Goal: Task Accomplishment & Management: Manage account settings

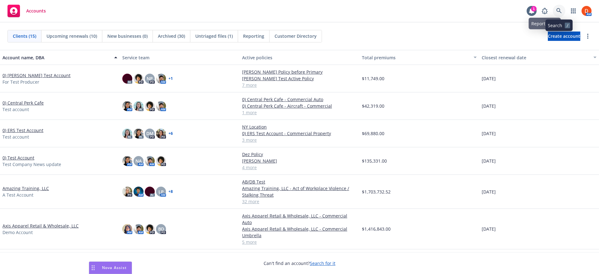
click at [558, 9] on icon at bounding box center [559, 11] width 6 height 6
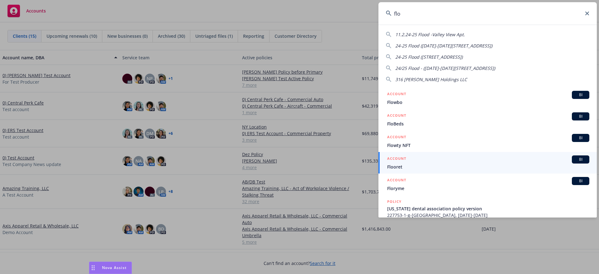
drag, startPoint x: 413, startPoint y: 15, endPoint x: 375, endPoint y: 14, distance: 38.1
click at [375, 14] on div "flo 11.2.24-25 Flood -Valley View Apt. 24-25 Flood (1001-1017 Mill Stream Ln) 2…" at bounding box center [299, 137] width 599 height 274
paste input "Floqast"
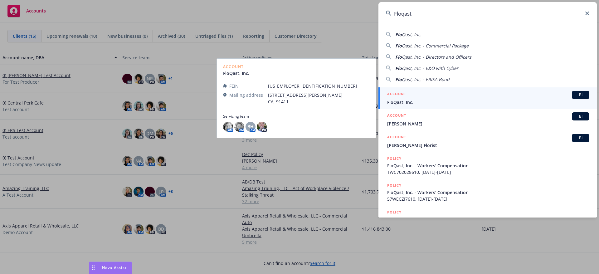
type input "Floqast"
click at [422, 99] on span "FloQast, Inc." at bounding box center [488, 102] width 202 height 7
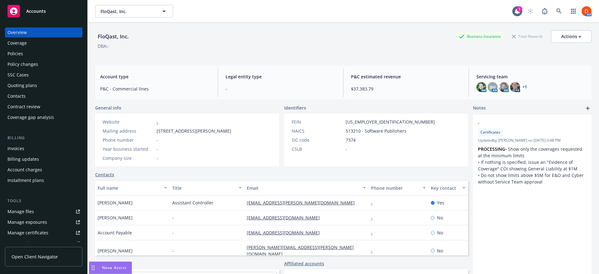
click at [42, 151] on div "Invoices" at bounding box center [43, 148] width 72 height 10
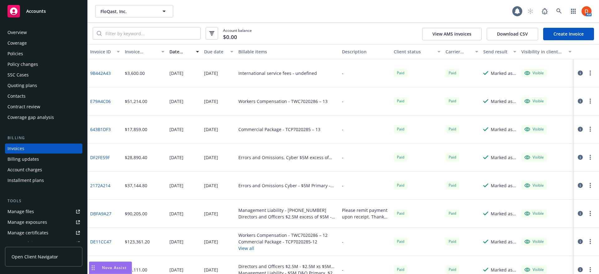
scroll to position [2, 0]
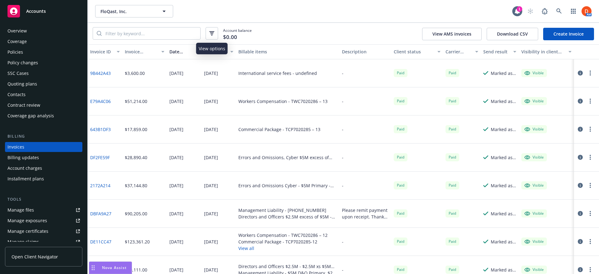
click at [206, 35] on button "button" at bounding box center [212, 33] width 12 height 12
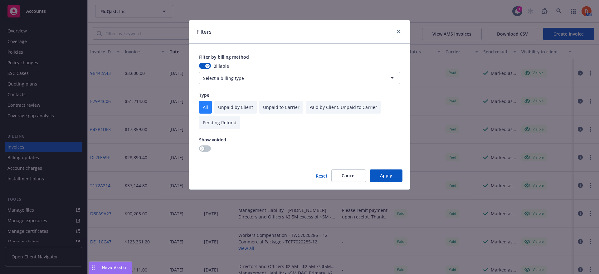
click at [203, 140] on span "Show voided" at bounding box center [212, 140] width 27 height 6
click at [205, 146] on button "button" at bounding box center [205, 148] width 12 height 6
click at [387, 177] on button "Apply" at bounding box center [386, 175] width 33 height 12
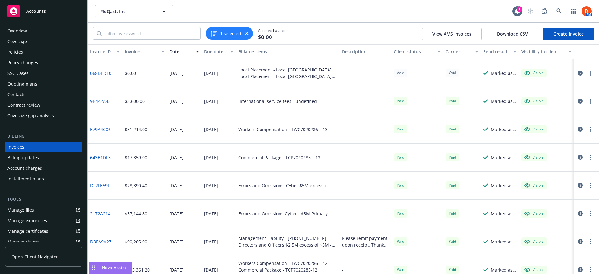
click at [578, 73] on button "button" at bounding box center [579, 72] width 7 height 7
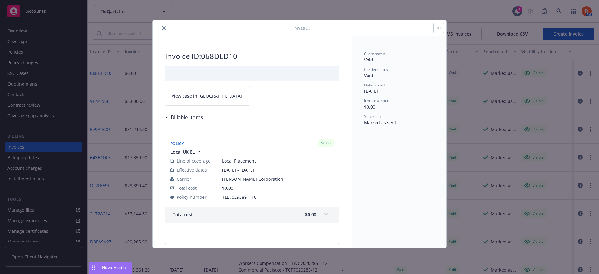
drag, startPoint x: 163, startPoint y: 6, endPoint x: 166, endPoint y: 18, distance: 12.6
click at [166, 17] on div "Invoice Invoice ID: 068DED10 View case in SSC Billable items Policy $0.00 Local…" at bounding box center [299, 137] width 599 height 274
click at [166, 29] on input "search" at bounding box center [151, 33] width 99 height 12
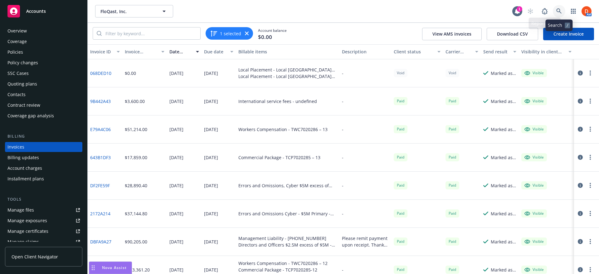
click at [558, 10] on icon at bounding box center [559, 11] width 6 height 6
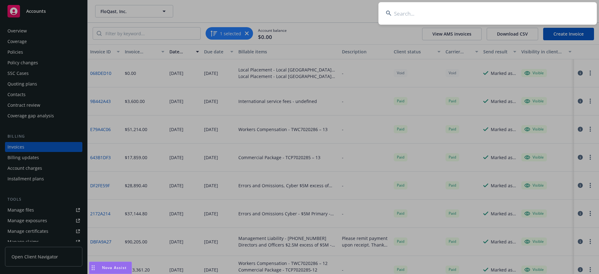
click at [463, 12] on input at bounding box center [487, 13] width 218 height 22
click at [427, 7] on input at bounding box center [487, 13] width 218 height 22
paste input "UKCAND41581"
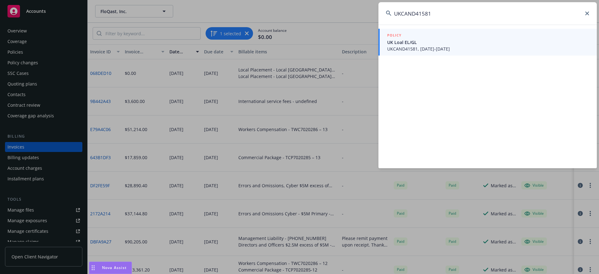
type input "UKCAND41581"
click at [422, 48] on span "UKCAND41581, 07/01/2024-07/01/2025" at bounding box center [488, 49] width 202 height 7
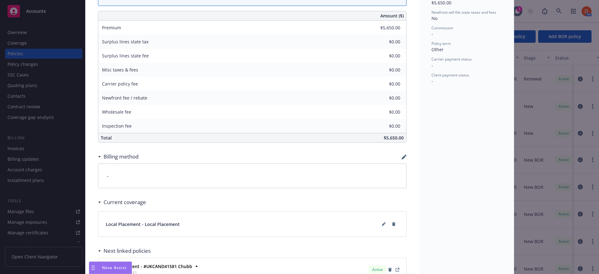
scroll to position [250, 0]
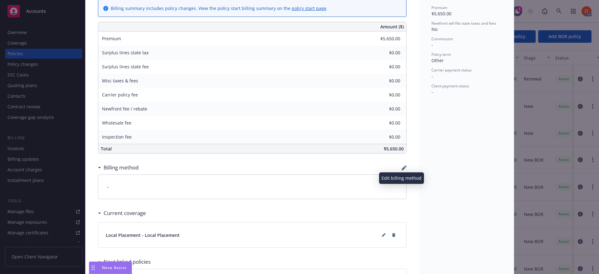
click at [402, 170] on icon "button" at bounding box center [403, 167] width 5 height 5
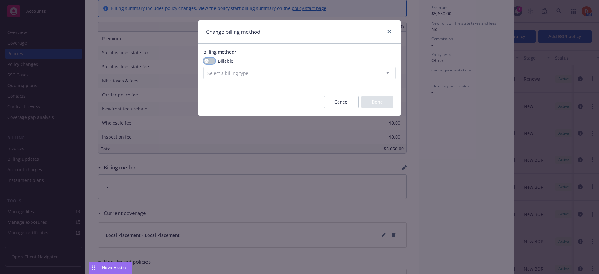
click at [209, 61] on button "button" at bounding box center [209, 61] width 12 height 6
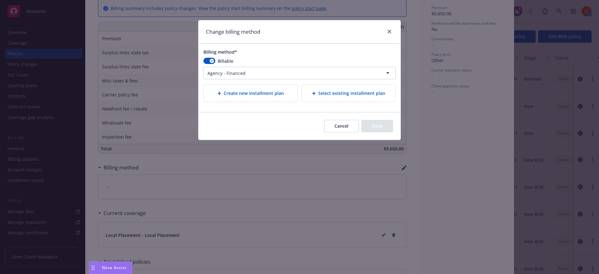
click at [253, 72] on html "Accounts Overview Coverage Policies Policy changes SSC Cases Quoting plans Cont…" at bounding box center [299, 137] width 599 height 274
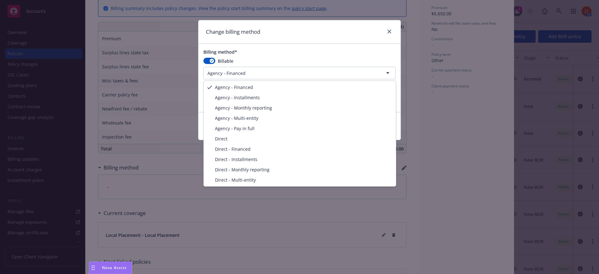
select select "AGENCY_PAY_IN_FULL"
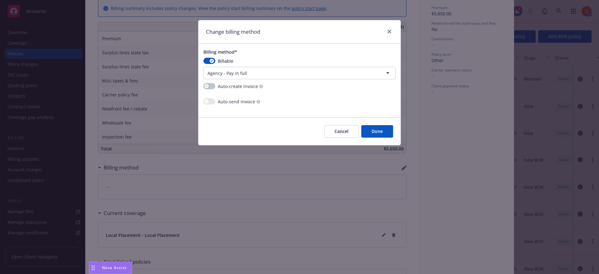
click at [375, 135] on button "Done" at bounding box center [377, 131] width 32 height 12
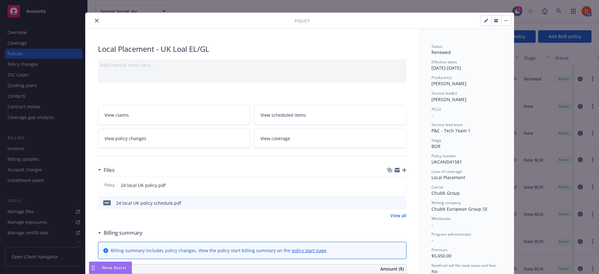
scroll to position [0, 0]
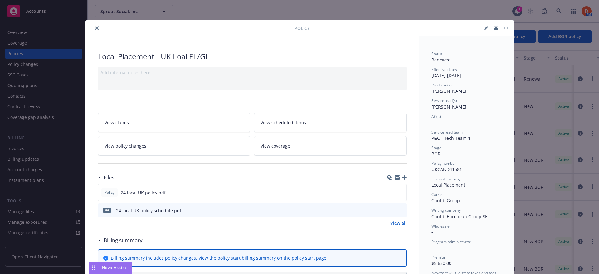
click at [95, 26] on icon "close" at bounding box center [97, 28] width 4 height 4
click at [96, 26] on icon "close" at bounding box center [97, 28] width 4 height 4
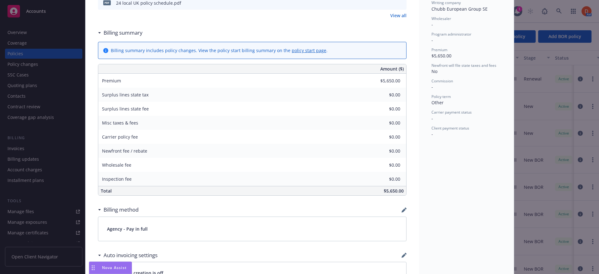
scroll to position [218, 0]
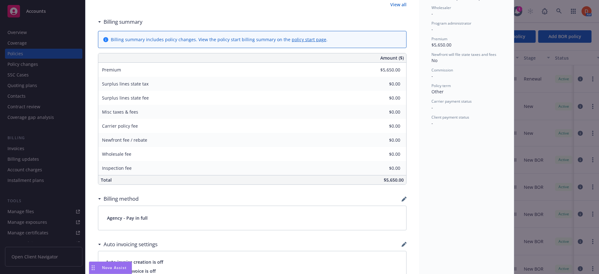
click at [404, 198] on div "Local Placement - UK Loal EL/GL Add internal notes here... View claims View sch…" at bounding box center [251, 122] width 333 height 609
click at [402, 199] on icon "button" at bounding box center [403, 199] width 4 height 4
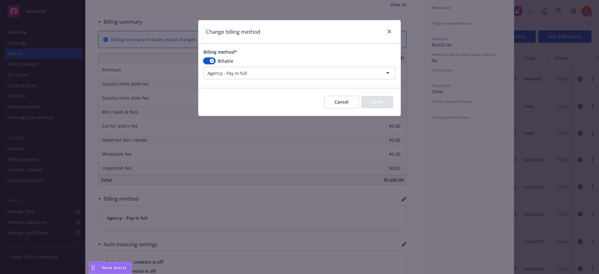
click at [204, 61] on button "button" at bounding box center [209, 61] width 12 height 6
select select
click at [380, 104] on button "Done" at bounding box center [377, 102] width 32 height 12
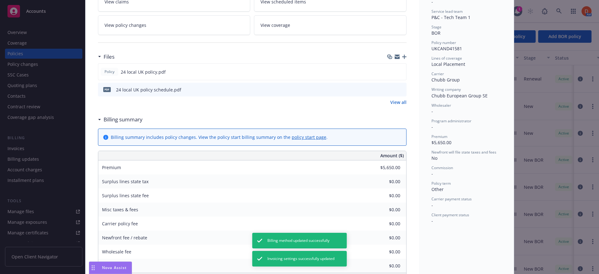
scroll to position [0, 0]
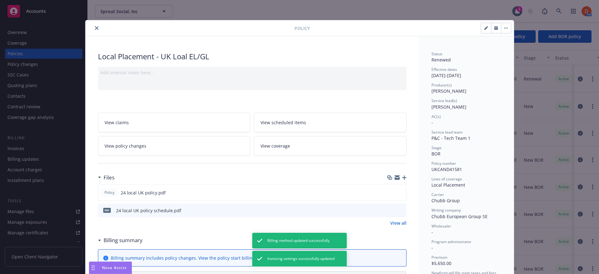
click at [95, 26] on icon "close" at bounding box center [97, 28] width 4 height 4
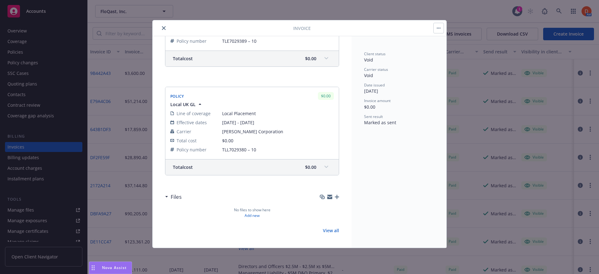
scroll to position [125, 0]
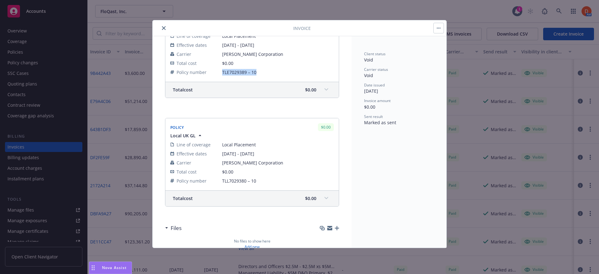
drag, startPoint x: 257, startPoint y: 72, endPoint x: 223, endPoint y: 74, distance: 34.0
click at [223, 74] on span "TLE7029389 – 10" at bounding box center [278, 72] width 112 height 7
copy span "TLE7029389 – 10"
click at [165, 29] on icon "close" at bounding box center [164, 28] width 4 height 4
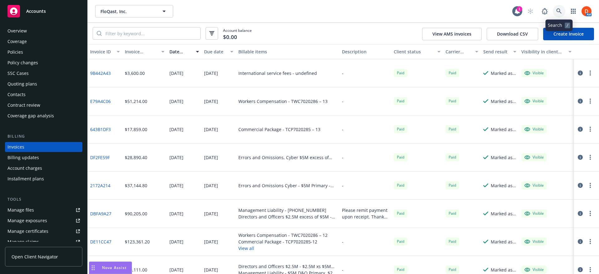
click at [562, 12] on link at bounding box center [559, 11] width 12 height 12
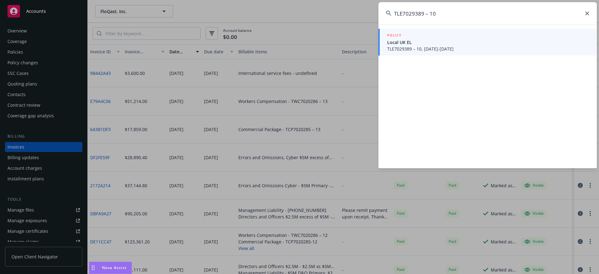
type input "TLE7029389 – 10"
click at [446, 49] on span "TLE7029389 – 10, 07/01/2025-07/01/2026" at bounding box center [488, 49] width 202 height 7
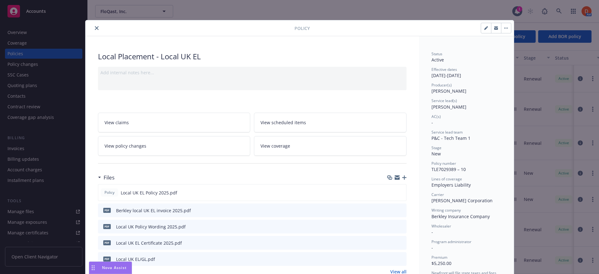
click at [95, 26] on icon "close" at bounding box center [97, 28] width 4 height 4
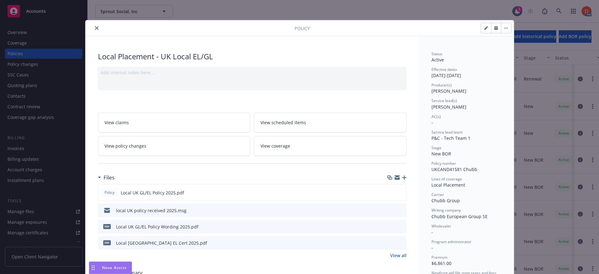
click at [95, 28] on icon "close" at bounding box center [97, 28] width 4 height 4
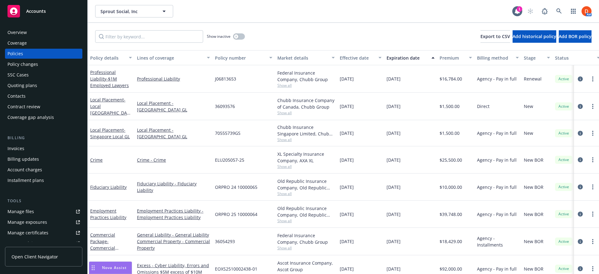
click at [37, 145] on div "Invoices" at bounding box center [43, 148] width 72 height 10
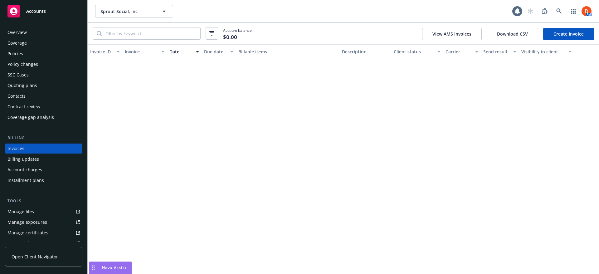
scroll to position [2, 0]
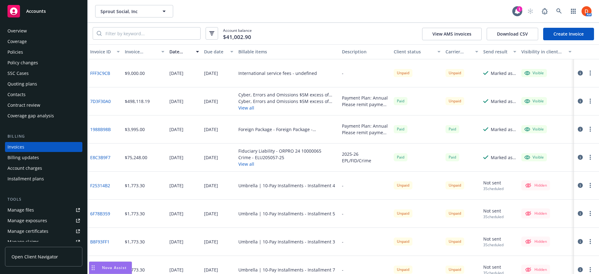
click at [571, 33] on link "Create Invoice" at bounding box center [568, 34] width 51 height 12
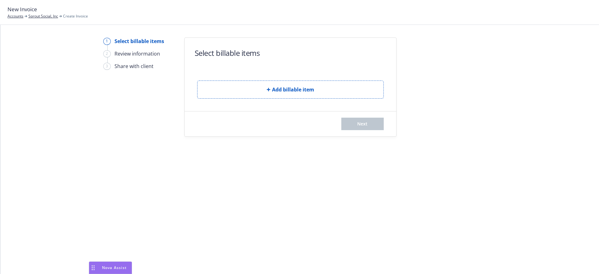
click at [251, 79] on div "Add billable item" at bounding box center [290, 84] width 187 height 28
click at [250, 85] on button "Add billable item" at bounding box center [290, 89] width 187 height 18
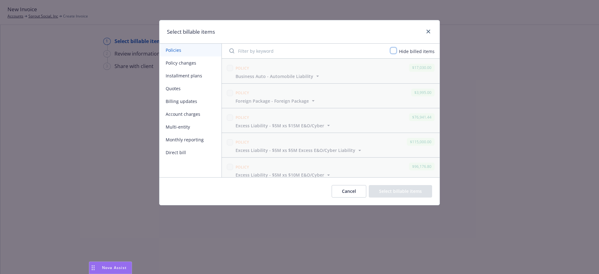
click at [396, 50] on input "checkbox" at bounding box center [393, 50] width 6 height 6
checkbox input "true"
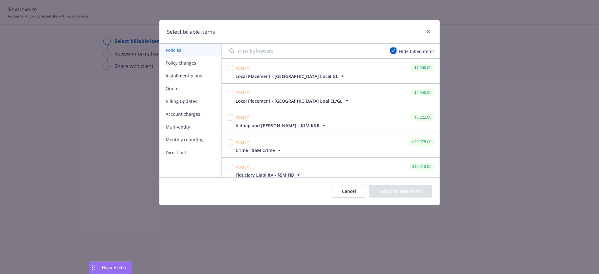
click at [344, 102] on icon "button" at bounding box center [347, 101] width 6 height 6
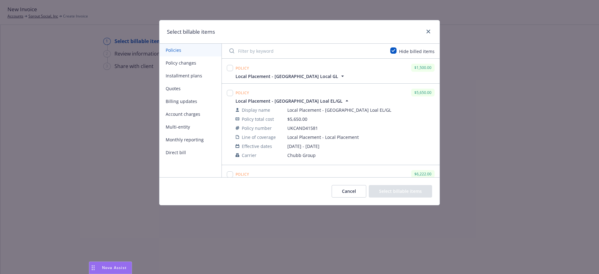
click at [344, 102] on icon "button" at bounding box center [347, 101] width 6 height 6
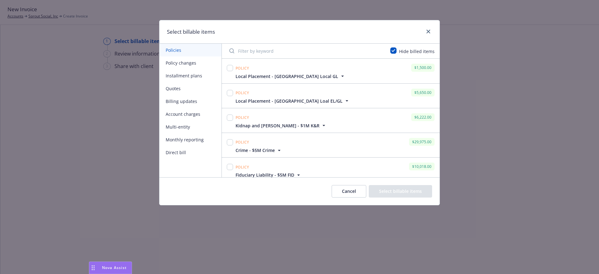
click at [339, 77] on icon "button" at bounding box center [342, 76] width 6 height 6
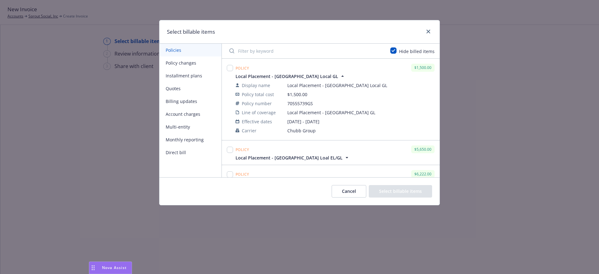
click at [339, 77] on icon "button" at bounding box center [342, 76] width 6 height 6
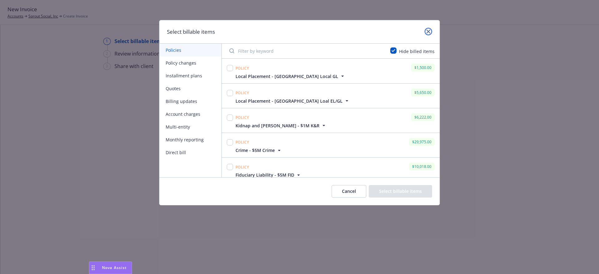
click at [428, 32] on icon "close" at bounding box center [428, 32] width 4 height 4
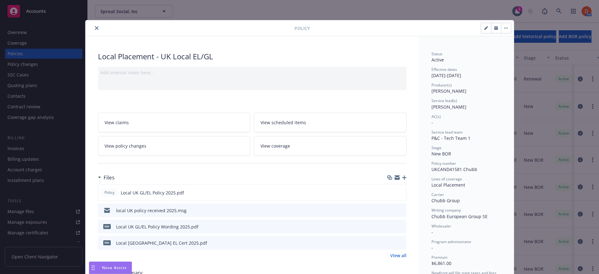
click at [94, 30] on button "close" at bounding box center [96, 27] width 7 height 7
click at [96, 29] on icon "close" at bounding box center [97, 28] width 4 height 4
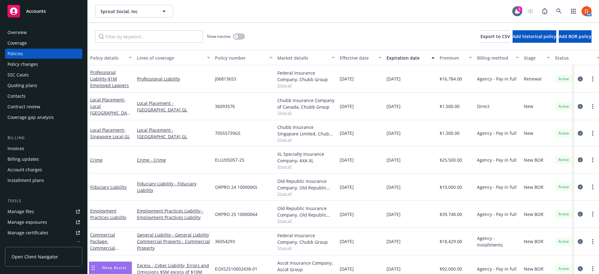
click at [50, 149] on div "Invoices" at bounding box center [43, 148] width 72 height 10
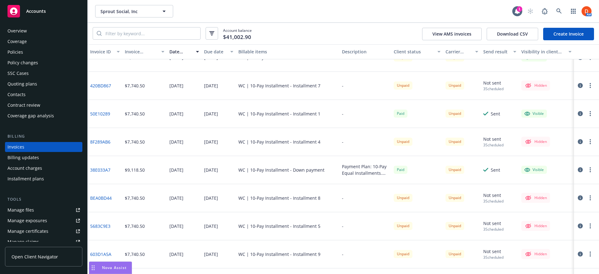
scroll to position [796, 0]
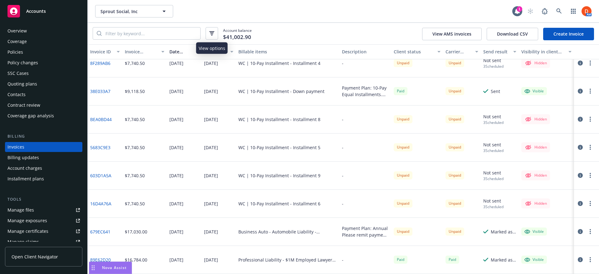
click at [208, 32] on button "button" at bounding box center [212, 33] width 12 height 12
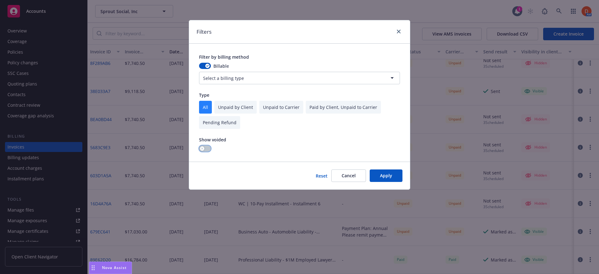
click at [205, 151] on button "button" at bounding box center [205, 148] width 12 height 6
click at [395, 176] on button "Apply" at bounding box center [386, 175] width 33 height 12
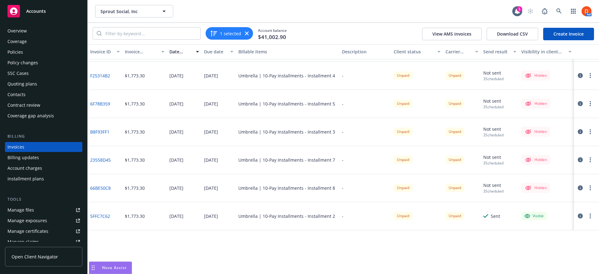
scroll to position [0, 0]
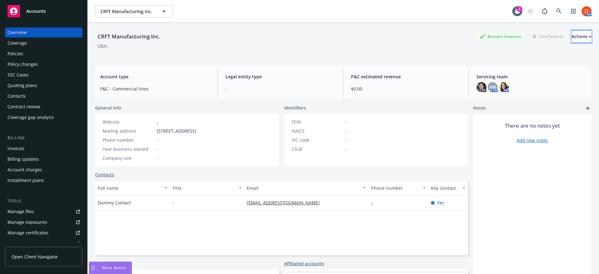
click at [582, 36] on button "Actions" at bounding box center [581, 36] width 20 height 12
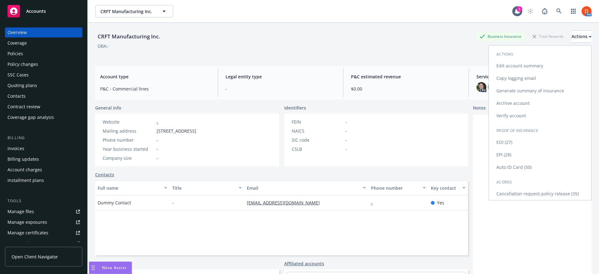
click at [543, 105] on link "Archive account" at bounding box center [540, 103] width 102 height 12
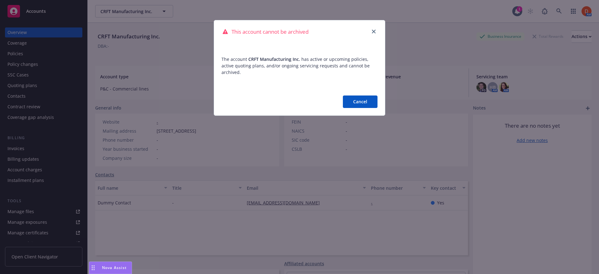
click at [361, 95] on button "Cancel" at bounding box center [360, 101] width 35 height 12
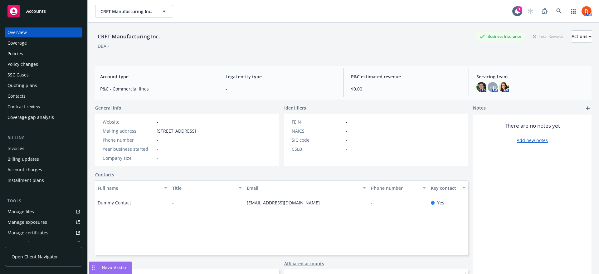
click at [31, 55] on div "Policies" at bounding box center [43, 54] width 72 height 10
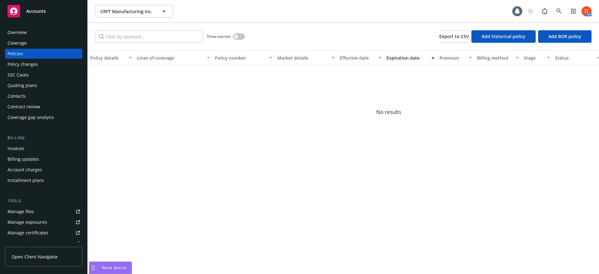
click at [52, 87] on div "Quoting plans" at bounding box center [43, 85] width 72 height 10
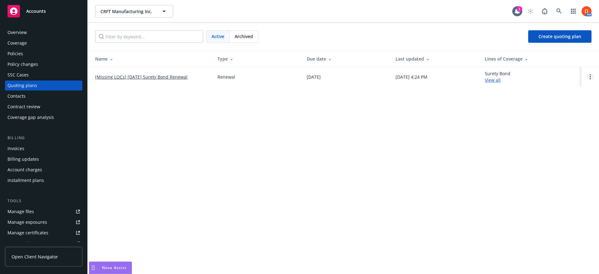
click at [589, 76] on link "Open options" at bounding box center [589, 76] width 7 height 7
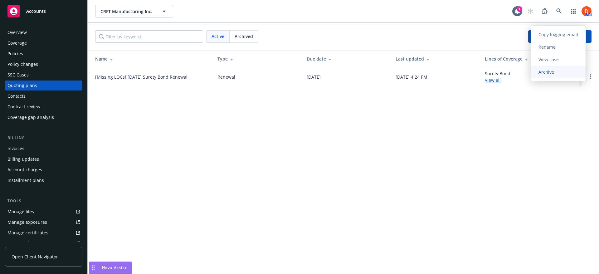
click at [557, 73] on span "Archive" at bounding box center [546, 72] width 31 height 6
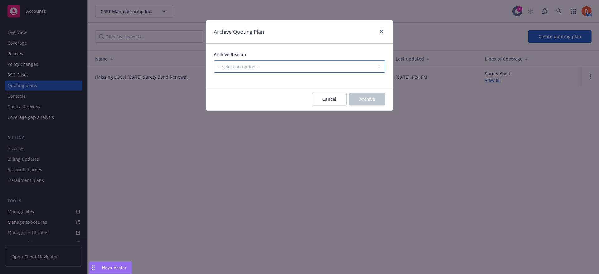
click at [328, 65] on select "-- select an option -- All policies in this renewal plan are auto-renewed Creat…" at bounding box center [300, 66] width 172 height 12
click at [214, 60] on select "-- select an option -- All policies in this renewal plan are auto-renewed Creat…" at bounding box center [300, 66] width 172 height 12
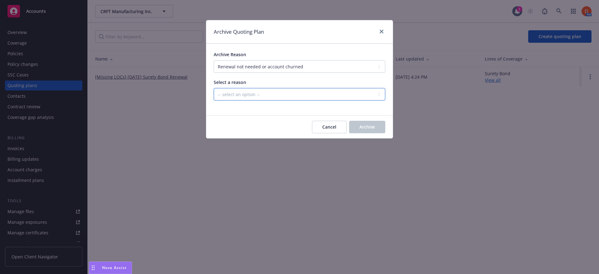
click at [318, 100] on select "-- select an option -- Blocked Client acquired, or no longer in business Client…" at bounding box center [300, 94] width 172 height 12
click at [323, 68] on select "-- select an option -- All policies in this renewal plan are auto-renewed Creat…" at bounding box center [300, 66] width 172 height 12
select select "ARCHIVED_CREATED_IN_ERROR"
click at [214, 60] on select "-- select an option -- All policies in this renewal plan are auto-renewed Creat…" at bounding box center [300, 66] width 172 height 12
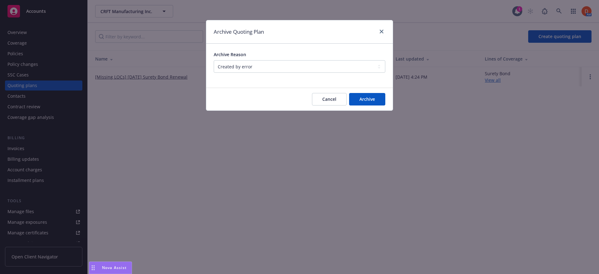
click at [388, 104] on div "Cancel Archive" at bounding box center [299, 99] width 187 height 22
click at [368, 99] on span "Archive" at bounding box center [367, 99] width 16 height 6
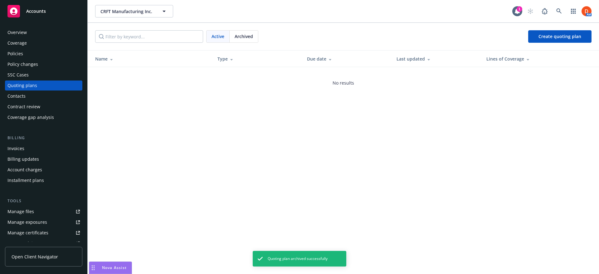
click at [40, 27] on div "Overview" at bounding box center [43, 32] width 72 height 10
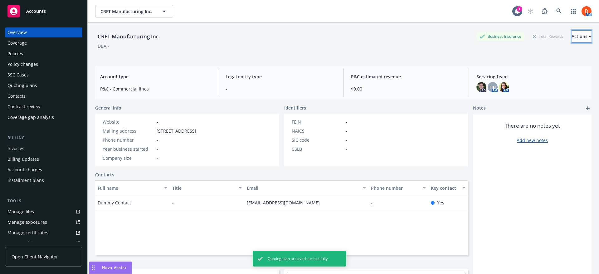
click at [572, 32] on div "Actions" at bounding box center [581, 37] width 20 height 12
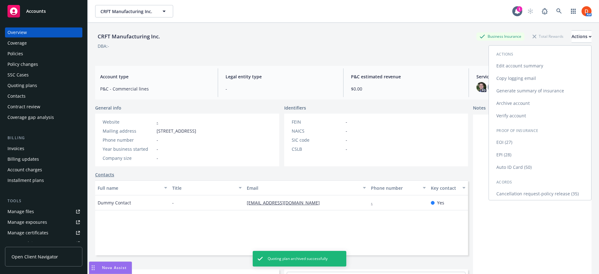
click at [528, 108] on link "Archive account" at bounding box center [540, 103] width 102 height 12
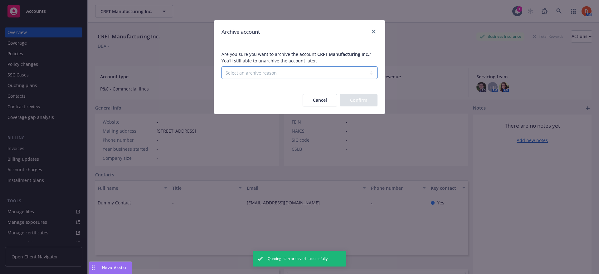
click at [294, 72] on select "Select an archive reason Client declined proposal Client went out of business C…" at bounding box center [299, 72] width 156 height 12
select select "DUPLICATE_OR_ERROR"
click at [221, 66] on select "Select an archive reason Client declined proposal Client went out of business C…" at bounding box center [299, 72] width 156 height 12
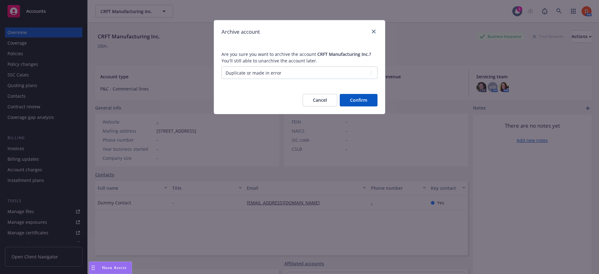
click at [358, 95] on button "Confirm" at bounding box center [359, 100] width 38 height 12
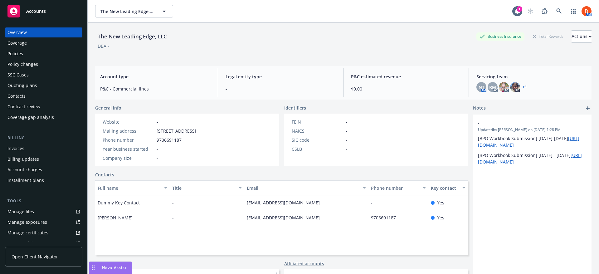
click at [54, 55] on div "Policies" at bounding box center [43, 54] width 72 height 10
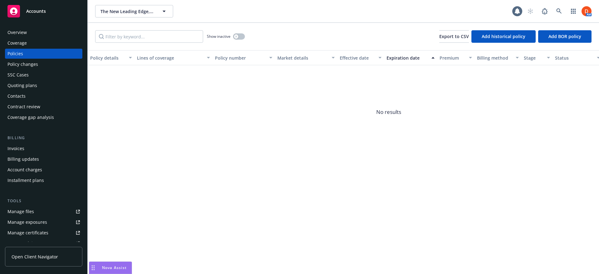
click at [39, 85] on div "Quoting plans" at bounding box center [43, 85] width 72 height 10
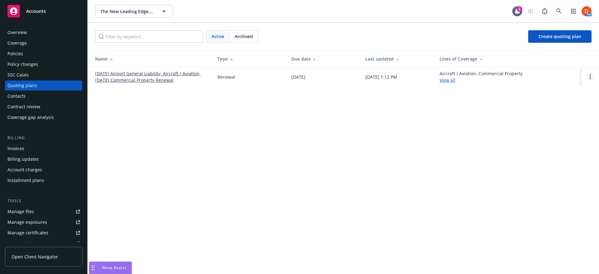
click at [591, 78] on link "Open options" at bounding box center [589, 76] width 7 height 7
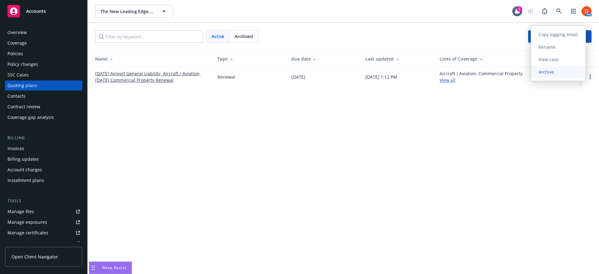
click at [570, 74] on link "Archive" at bounding box center [558, 72] width 55 height 12
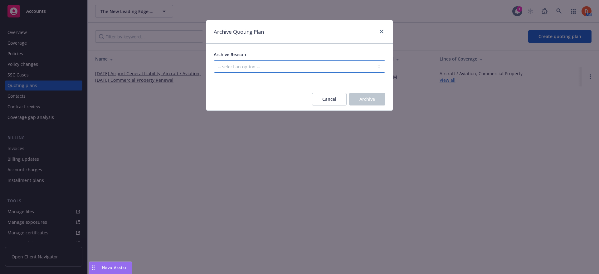
click at [324, 67] on select "-- select an option -- All policies in this renewal plan are auto-renewed Creat…" at bounding box center [300, 66] width 172 height 12
select select "ARCHIVED_CREATED_IN_ERROR"
click at [214, 60] on select "-- select an option -- All policies in this renewal plan are auto-renewed Creat…" at bounding box center [300, 66] width 172 height 12
click at [378, 99] on button "Archive" at bounding box center [367, 99] width 36 height 12
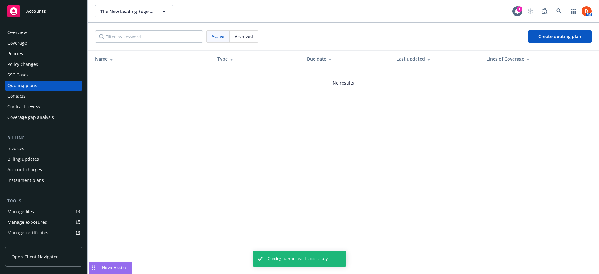
click at [35, 36] on div "Overview" at bounding box center [43, 32] width 72 height 10
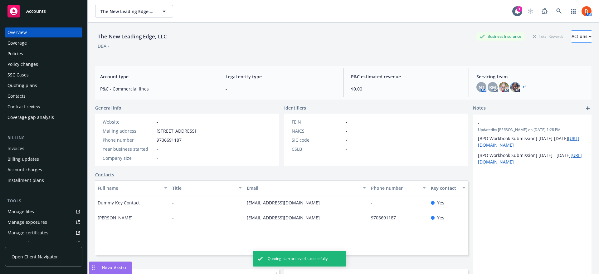
click at [548, 37] on div "Business Insurance Total Rewards Actions" at bounding box center [533, 36] width 115 height 12
click at [571, 39] on button "Actions" at bounding box center [581, 36] width 20 height 12
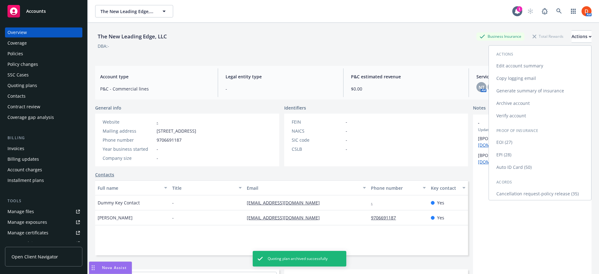
click at [532, 104] on link "Archive account" at bounding box center [540, 103] width 102 height 12
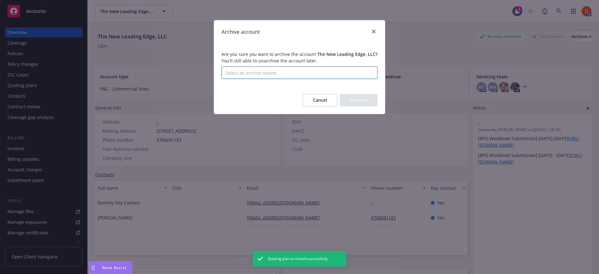
click at [254, 74] on select "Select an archive reason Client declined proposal Client went out of business C…" at bounding box center [299, 72] width 156 height 12
select select "DUPLICATE_OR_ERROR"
click at [221, 66] on select "Select an archive reason Client declined proposal Client went out of business C…" at bounding box center [299, 72] width 156 height 12
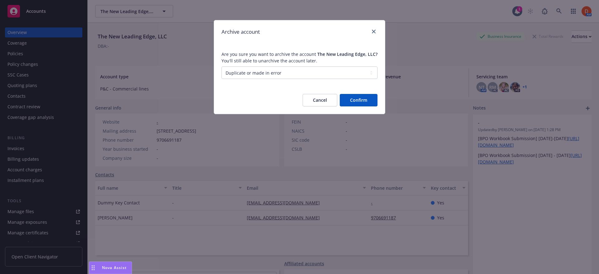
click at [361, 102] on button "Confirm" at bounding box center [359, 100] width 38 height 12
